Goal: Find specific page/section: Find specific page/section

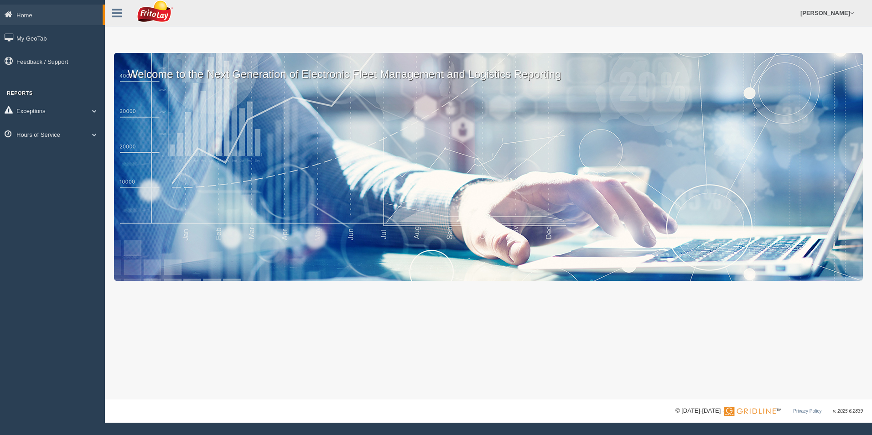
click at [41, 111] on link "Exceptions" at bounding box center [52, 110] width 105 height 21
click at [69, 200] on link "Hours of Service" at bounding box center [52, 199] width 105 height 21
click at [47, 186] on link "HOS Violations" at bounding box center [59, 188] width 86 height 16
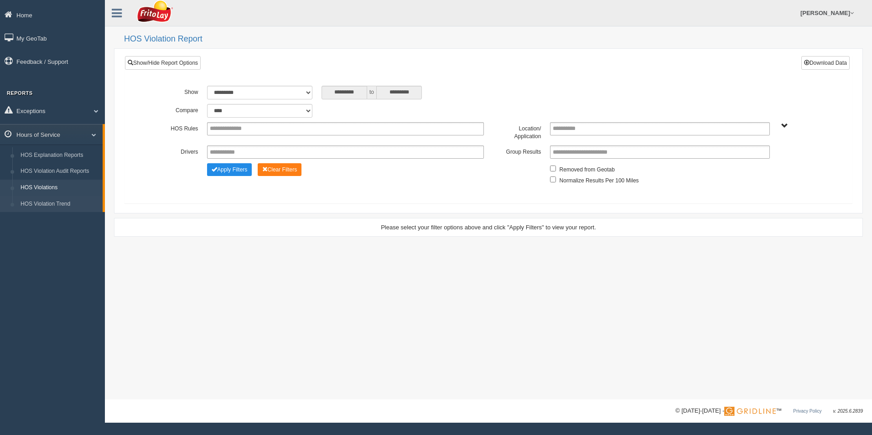
click at [63, 206] on link "HOS Violation Trend" at bounding box center [59, 204] width 86 height 16
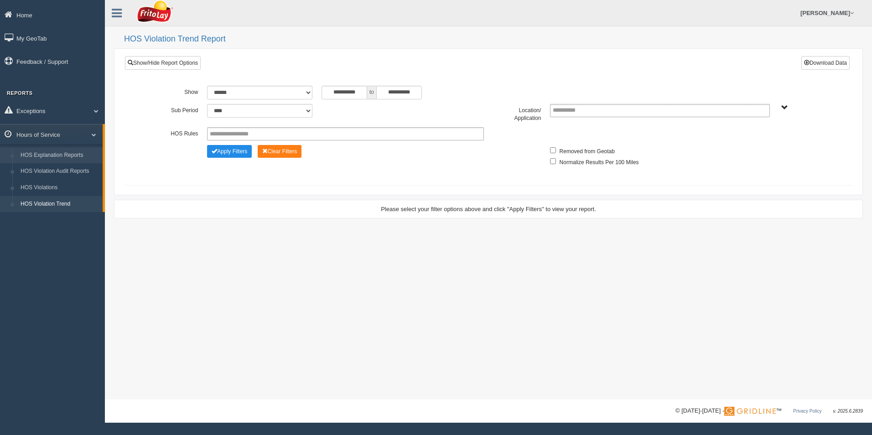
click at [63, 156] on link "HOS Explanation Reports" at bounding box center [59, 155] width 86 height 16
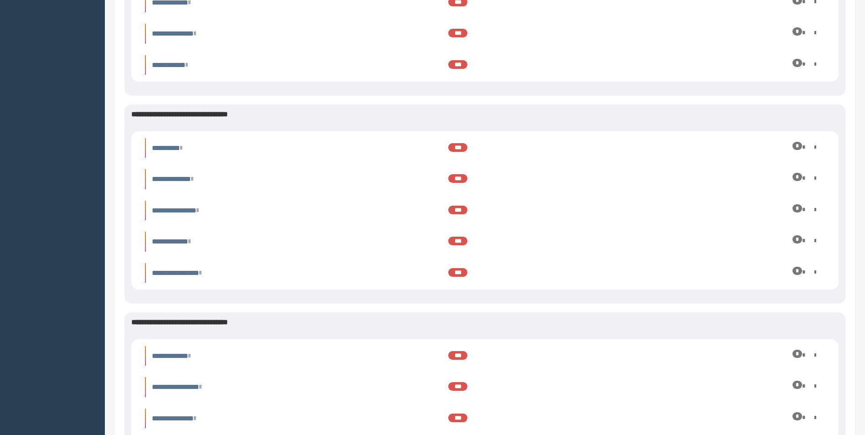
scroll to position [1322, 0]
